Goal: Find specific page/section: Find specific page/section

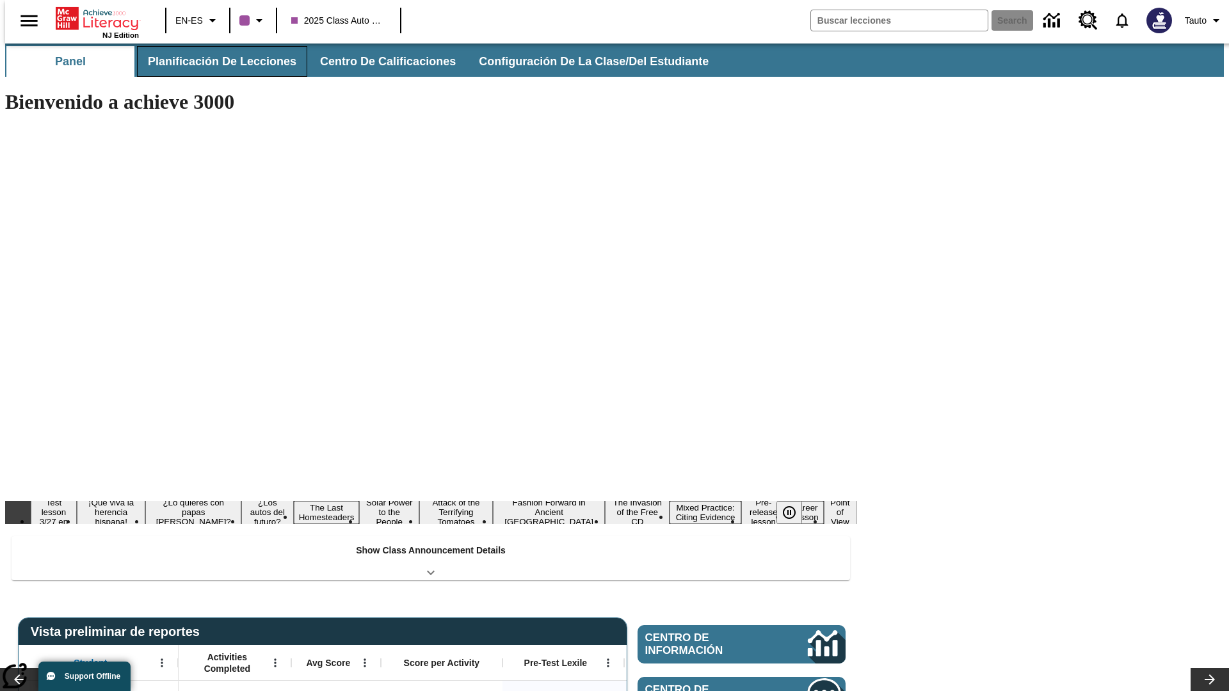
click at [214, 61] on button "Planificación de lecciones" at bounding box center [222, 61] width 170 height 31
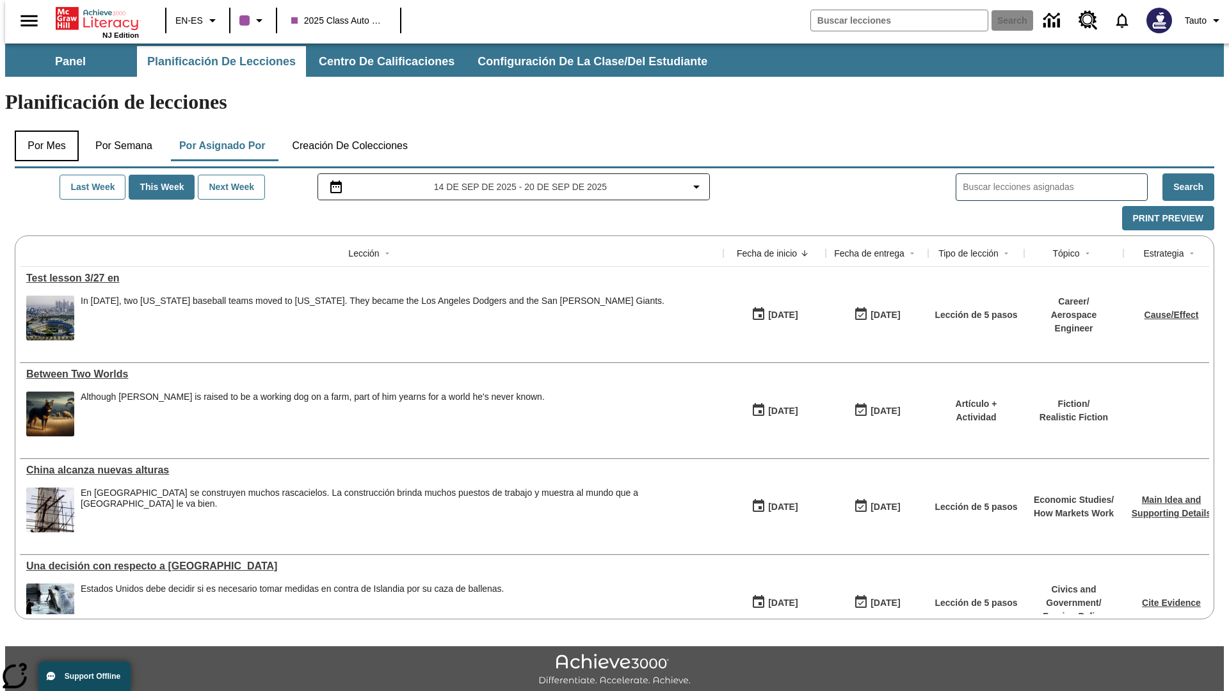
click at [42, 131] on button "Por mes" at bounding box center [47, 146] width 64 height 31
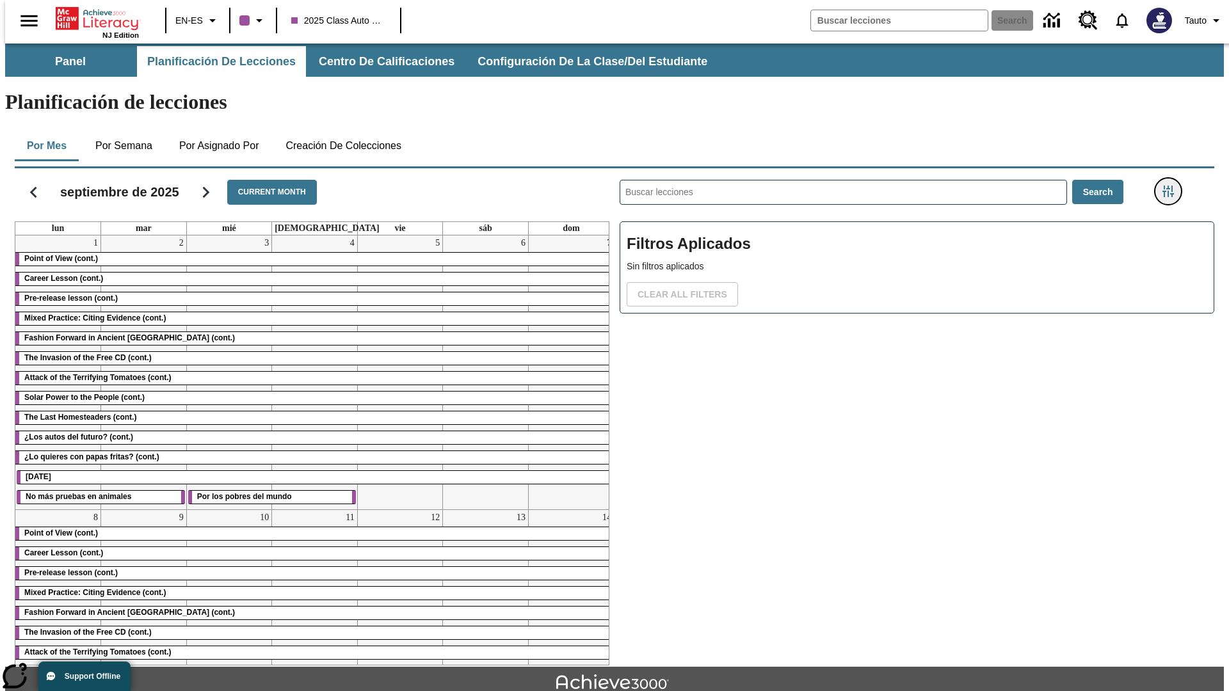
click at [1172, 186] on icon "Menú lateral de filtros" at bounding box center [1168, 192] width 12 height 12
